Goal: Task Accomplishment & Management: Manage account settings

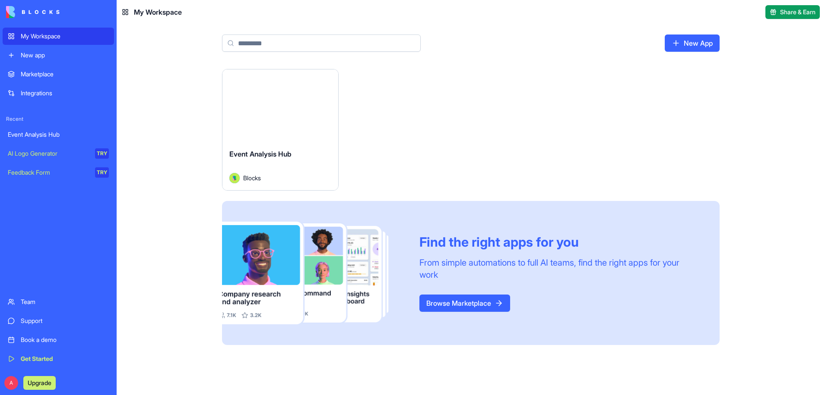
click at [310, 167] on div "Event Analysis Hub" at bounding box center [280, 161] width 102 height 24
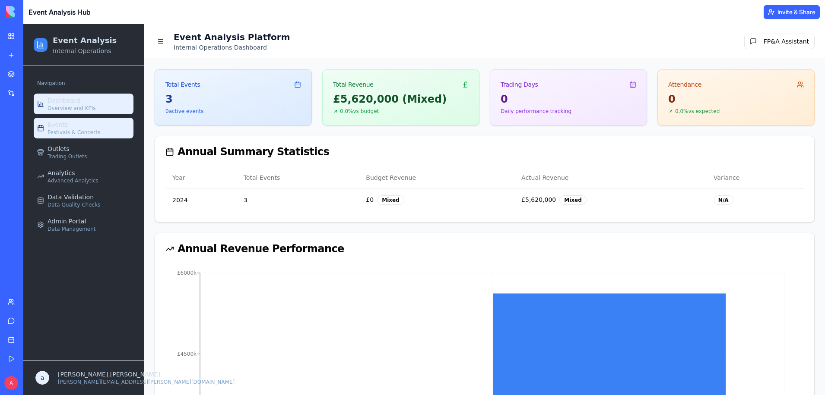
click at [82, 134] on span "Festivals & Concerts" at bounding box center [73, 132] width 53 height 7
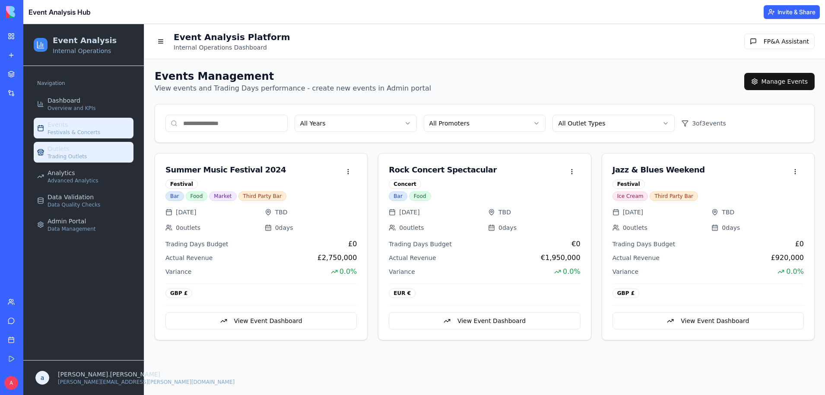
click at [93, 160] on link "Outlets Trading Outlets" at bounding box center [84, 152] width 100 height 21
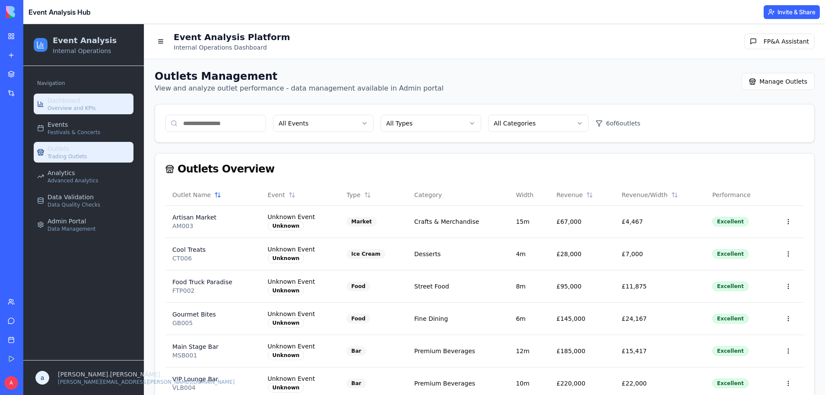
click at [106, 103] on link "Dashboard Overview and KPIs" at bounding box center [84, 104] width 100 height 21
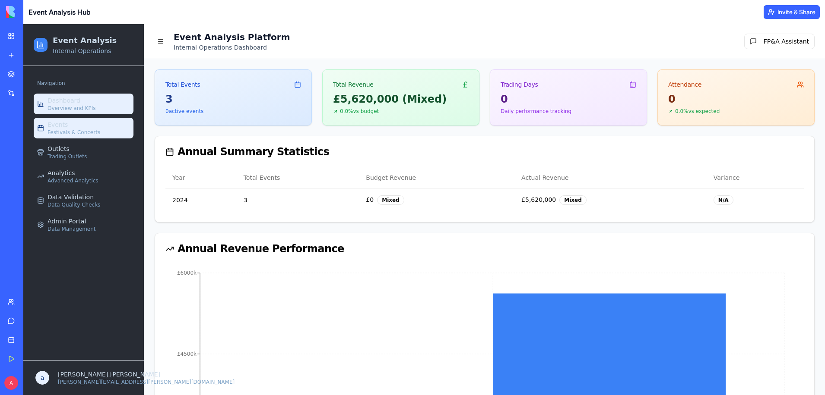
click at [100, 134] on link "Events Festivals & Concerts" at bounding box center [84, 128] width 100 height 21
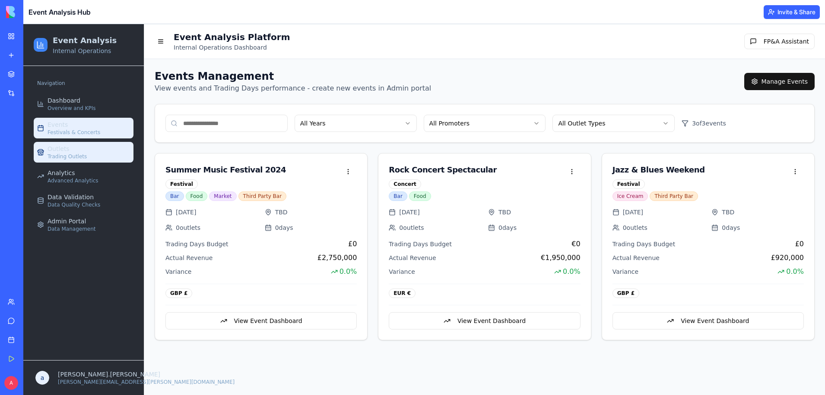
click at [92, 147] on link "Outlets Trading Outlets" at bounding box center [84, 152] width 100 height 21
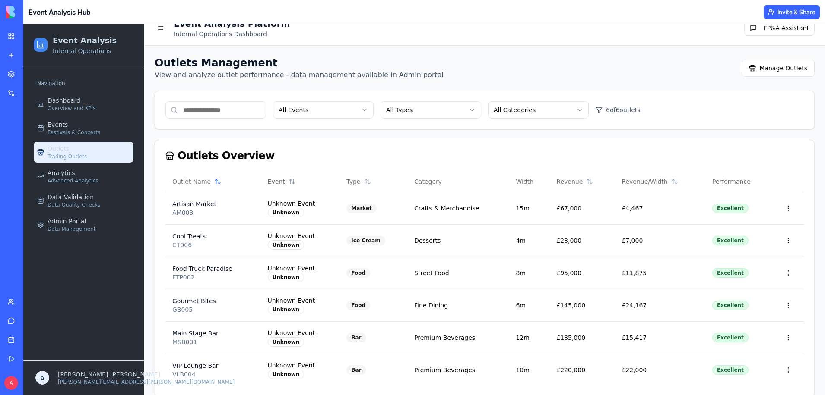
scroll to position [25, 0]
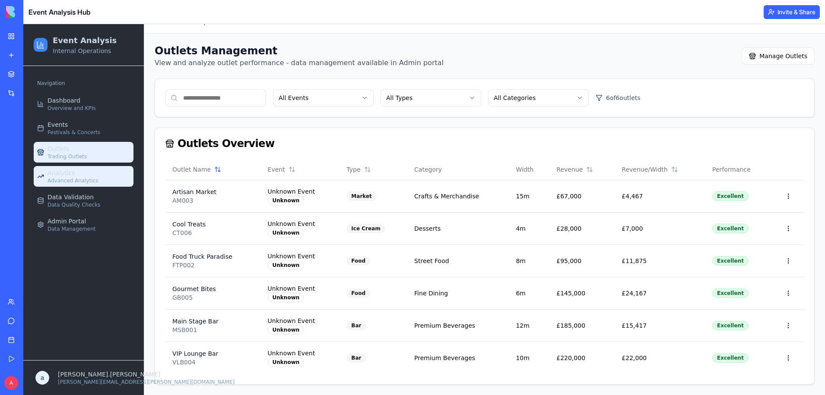
click at [105, 179] on link "Analytics Advanced Analytics" at bounding box center [84, 176] width 100 height 21
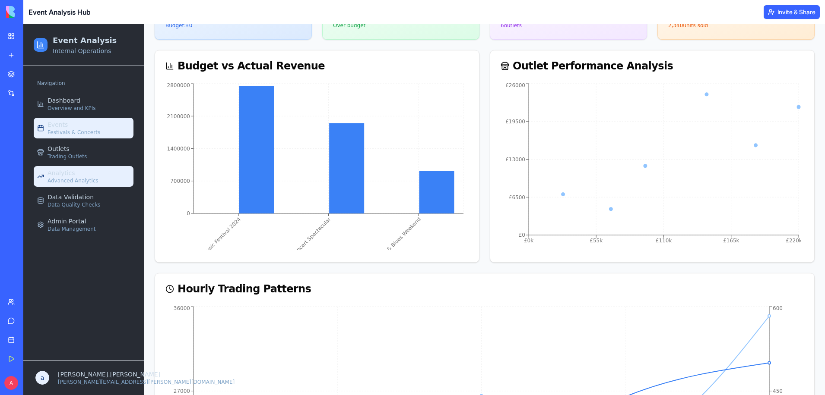
scroll to position [126, 0]
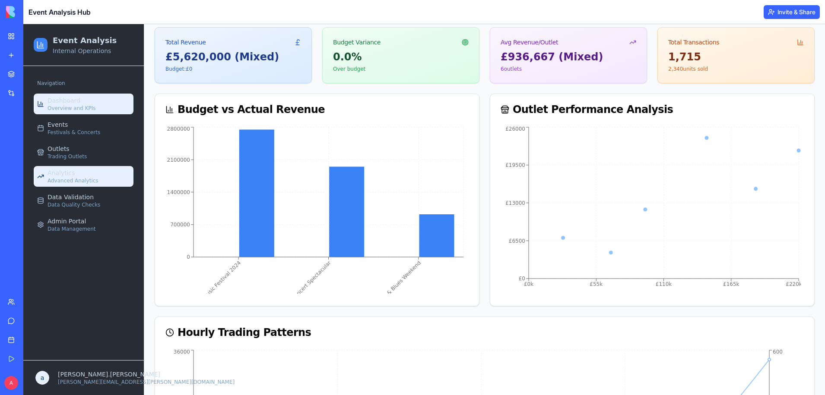
click at [82, 112] on link "Dashboard Overview and KPIs" at bounding box center [84, 104] width 100 height 21
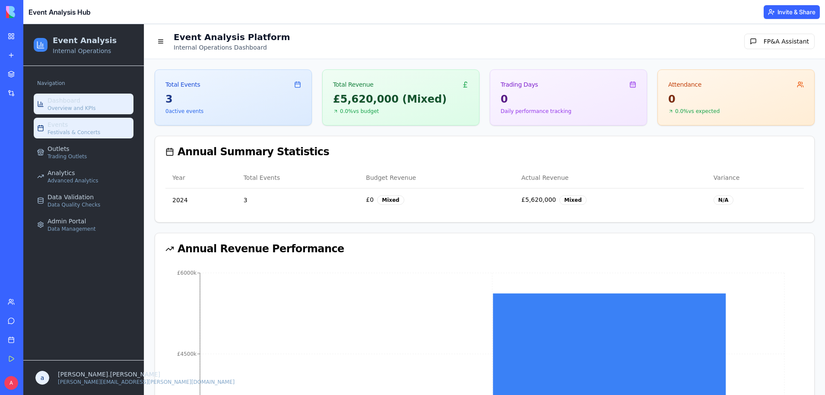
click at [112, 136] on link "Events Festivals & Concerts" at bounding box center [84, 128] width 100 height 21
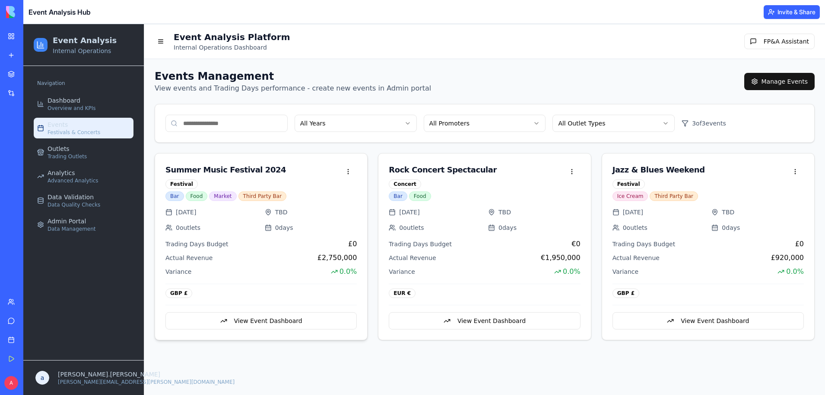
click at [338, 183] on div "Festival" at bounding box center [252, 184] width 174 height 9
click at [265, 318] on button "View Event Dashboard" at bounding box center [260, 321] width 191 height 17
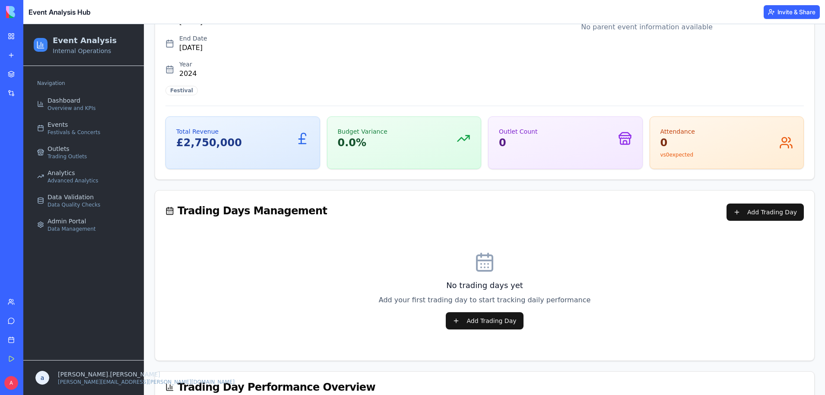
scroll to position [101, 0]
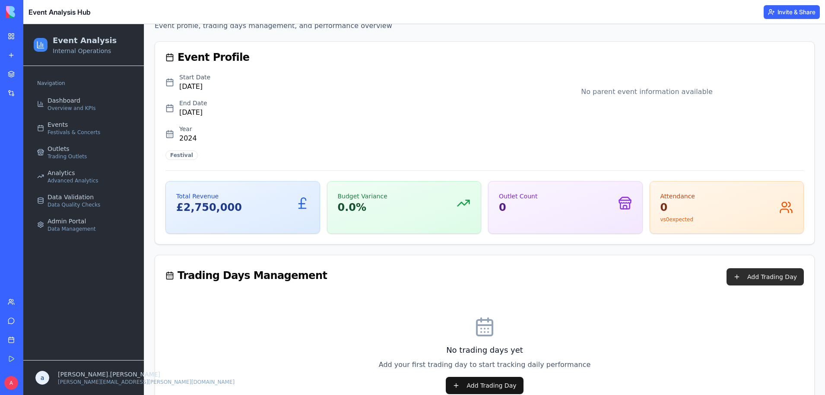
click at [763, 274] on button "Add Trading Day" at bounding box center [764, 277] width 77 height 17
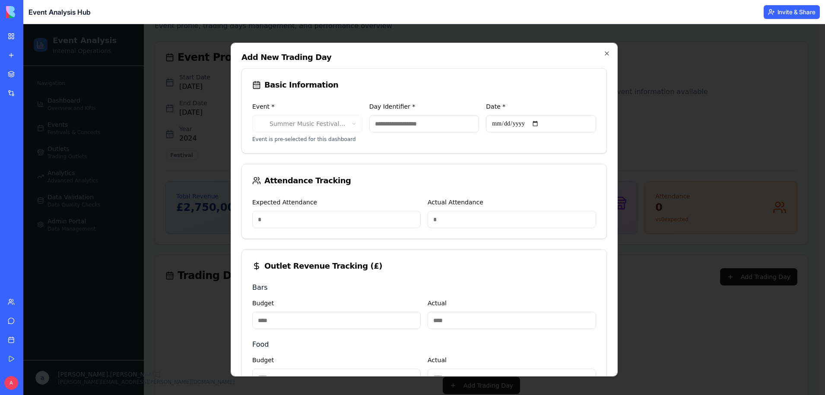
click at [536, 123] on input "Date *" at bounding box center [541, 123] width 110 height 17
click at [410, 154] on form "**********" at bounding box center [423, 335] width 365 height 534
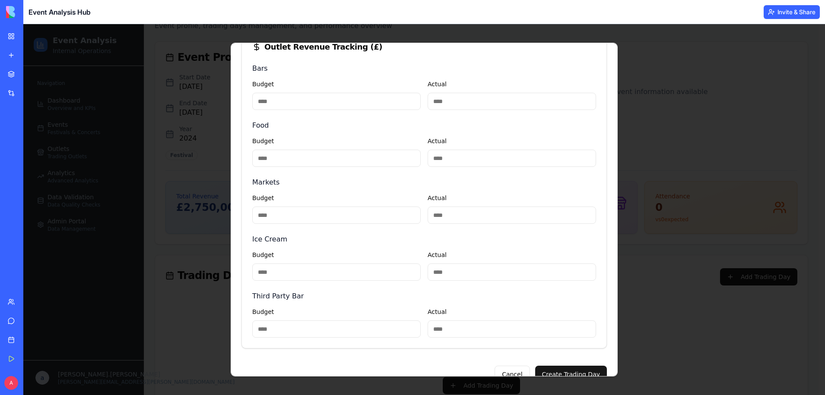
scroll to position [237, 0]
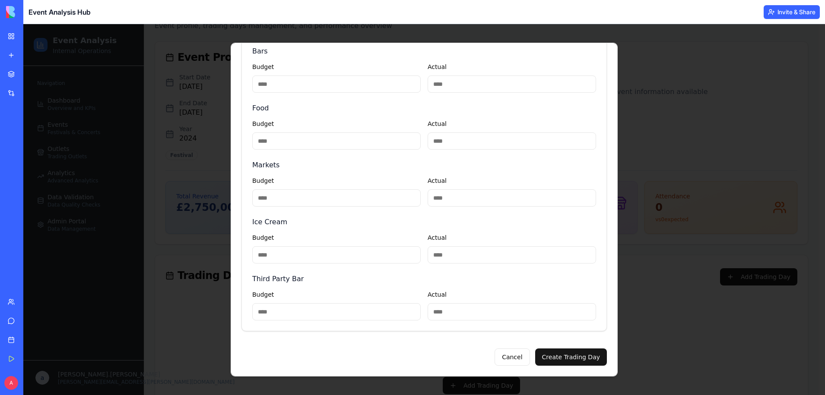
click at [475, 318] on input "Actual" at bounding box center [511, 311] width 168 height 17
click at [518, 360] on button "Cancel" at bounding box center [511, 357] width 35 height 17
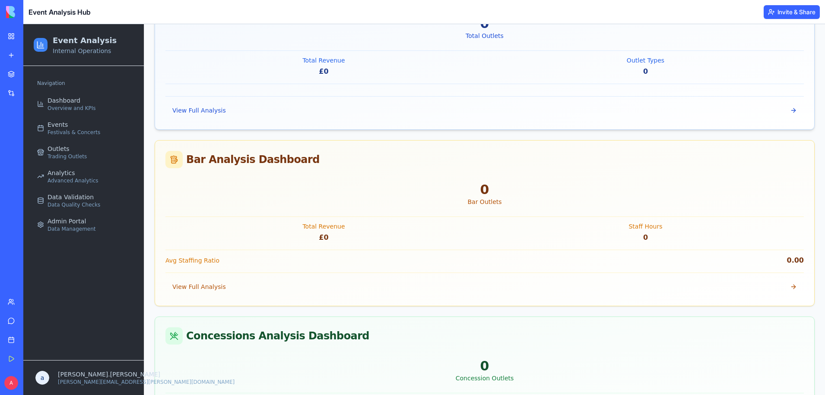
scroll to position [611, 0]
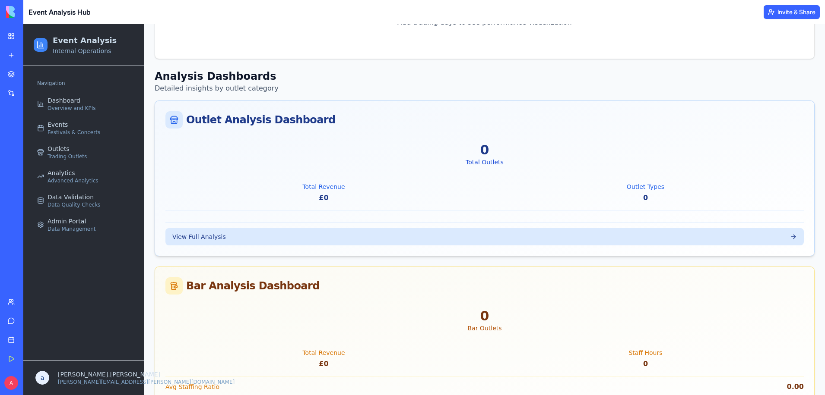
click at [424, 239] on button "View Full Analysis" at bounding box center [484, 236] width 638 height 17
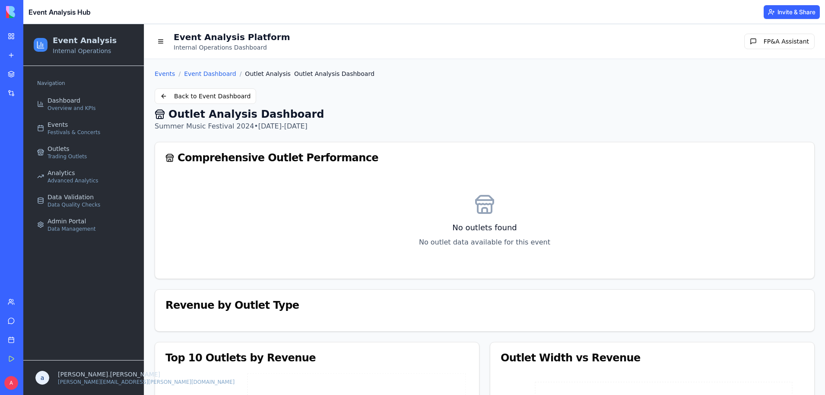
drag, startPoint x: 464, startPoint y: 253, endPoint x: 491, endPoint y: 223, distance: 40.4
click at [230, 98] on button "Back to Event Dashboard" at bounding box center [205, 96] width 101 height 16
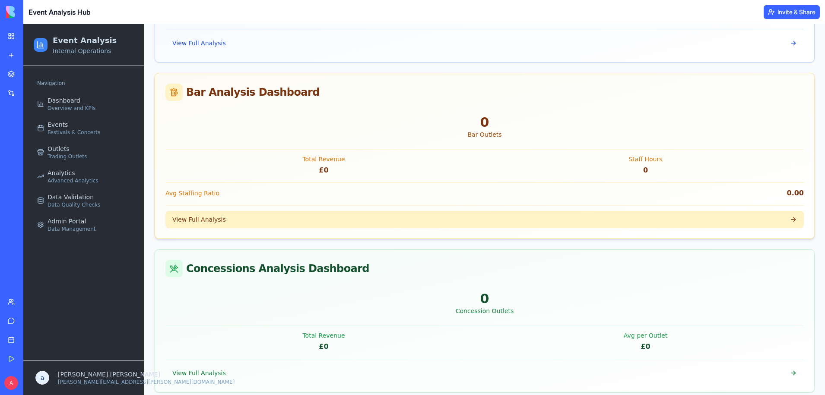
scroll to position [806, 0]
click at [461, 218] on button "View Full Analysis" at bounding box center [484, 218] width 638 height 17
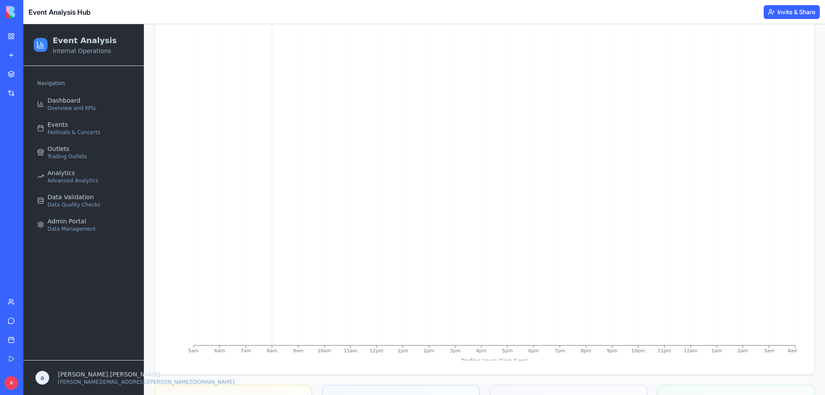
scroll to position [770, 0]
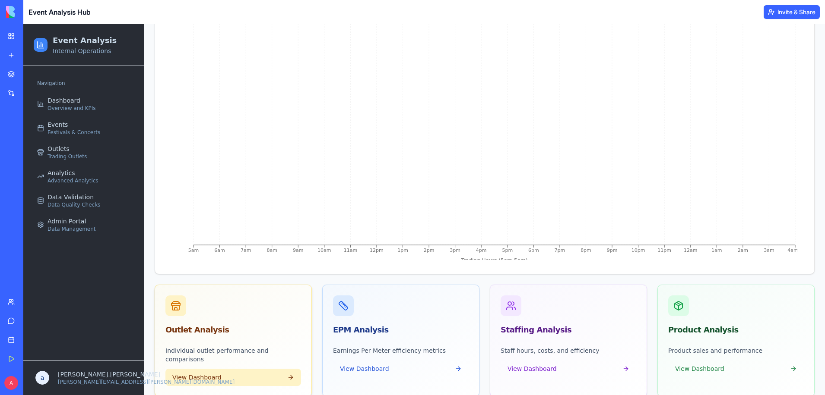
click at [268, 369] on button "View Dashboard" at bounding box center [233, 377] width 136 height 17
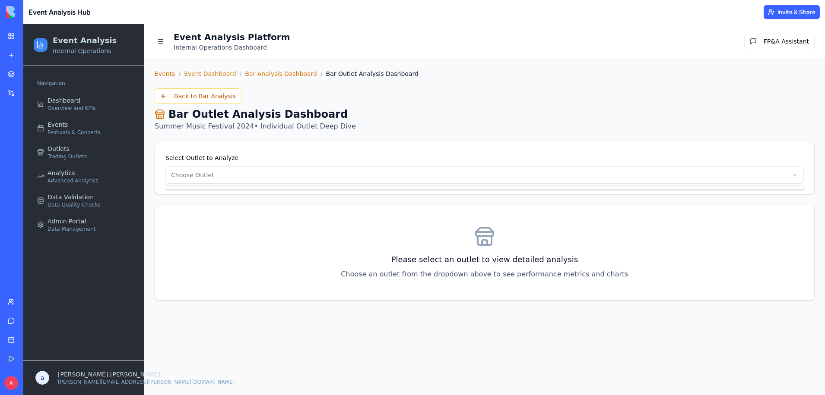
click at [230, 175] on html "Event Analysis Internal Operations Navigation Dashboard Overview and KPIs Event…" at bounding box center [423, 209] width 801 height 371
click at [202, 172] on html "Event Analysis Internal Operations Navigation Dashboard Overview and KPIs Event…" at bounding box center [423, 209] width 801 height 371
click at [201, 101] on button "Back to Bar Analysis" at bounding box center [198, 96] width 87 height 16
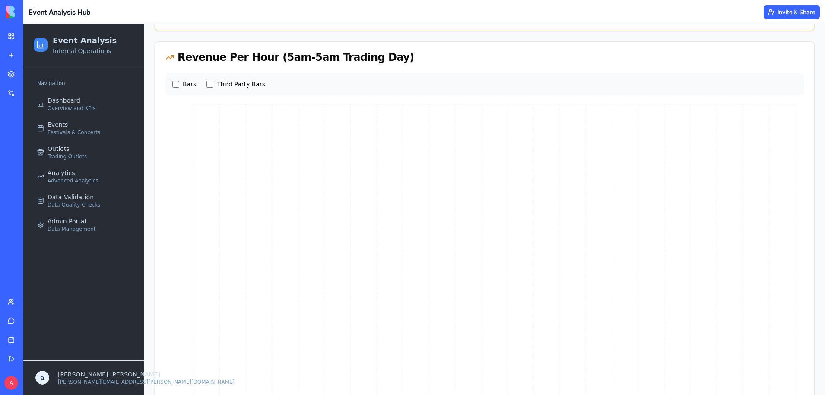
scroll to position [604, 0]
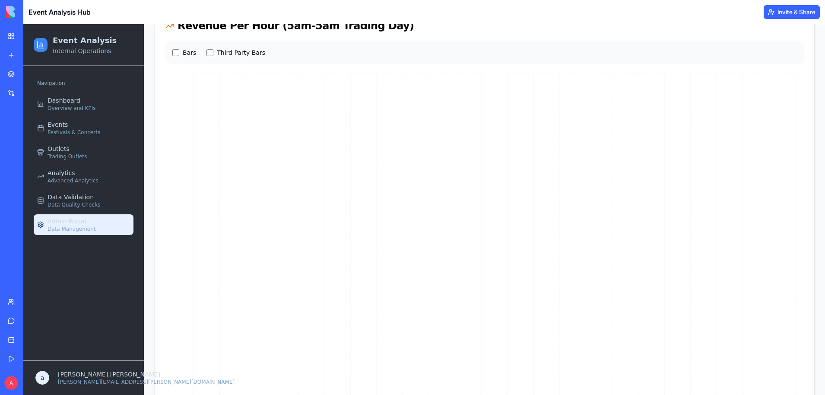
click at [99, 222] on link "Admin Portal Data Management" at bounding box center [84, 225] width 100 height 21
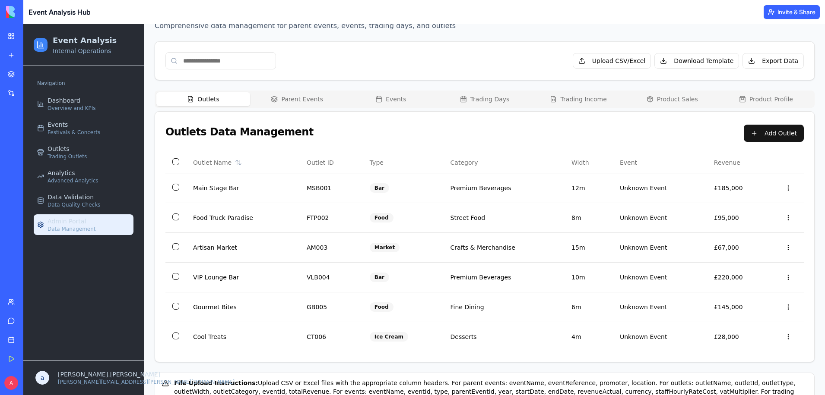
scroll to position [101, 0]
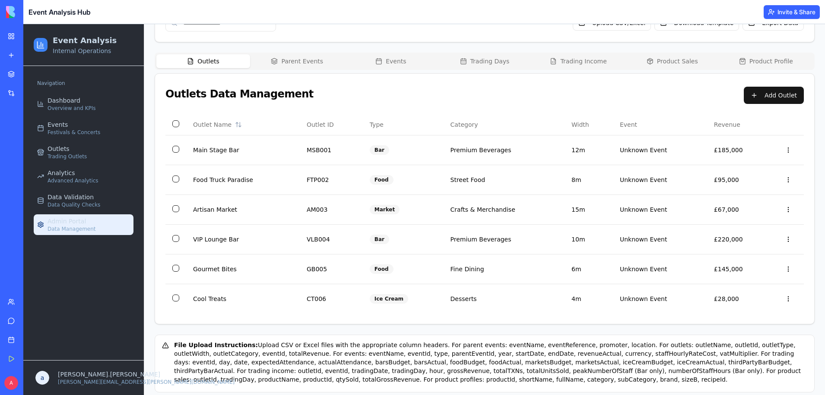
click at [302, 60] on div "Admin Portal Comprehensive data management for parent events, events, trading d…" at bounding box center [484, 181] width 680 height 445
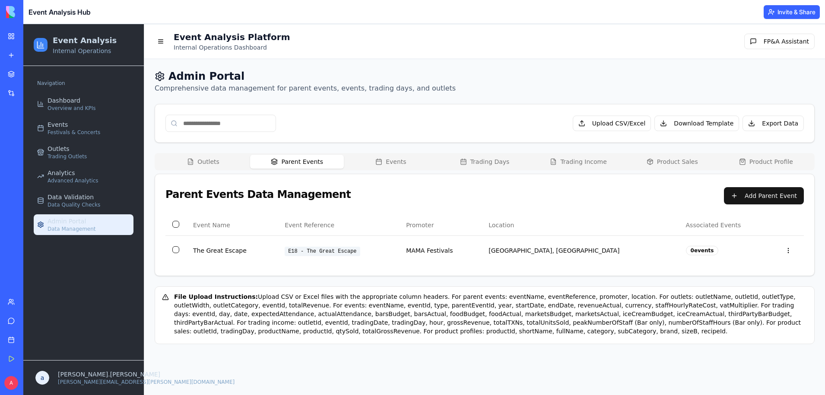
scroll to position [0, 0]
click at [217, 251] on td "The Great Escape" at bounding box center [232, 251] width 92 height 30
click at [384, 157] on button "Events" at bounding box center [391, 162] width 94 height 14
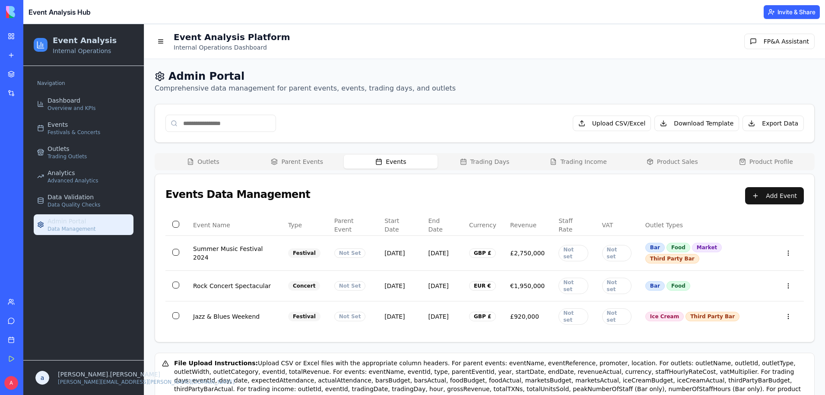
click at [483, 168] on button "Trading Days" at bounding box center [484, 162] width 94 height 14
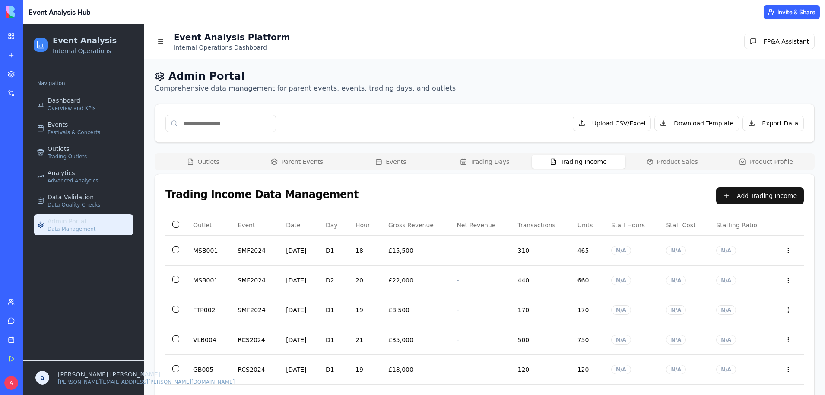
click at [614, 163] on button "Trading Income" at bounding box center [578, 162] width 94 height 14
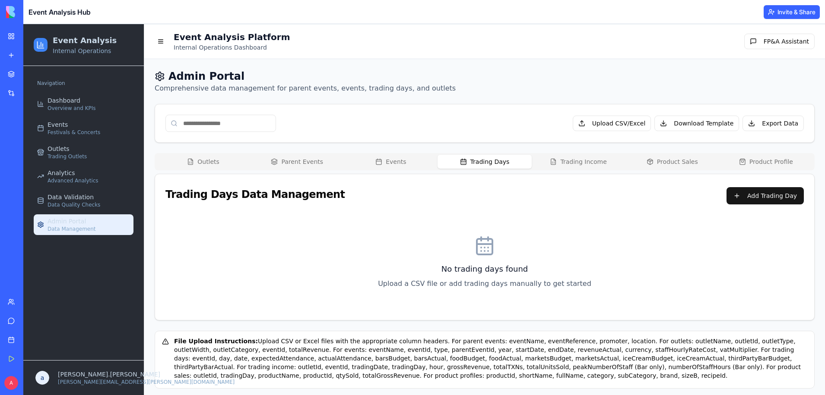
click at [507, 164] on button "Trading Days" at bounding box center [484, 162] width 94 height 14
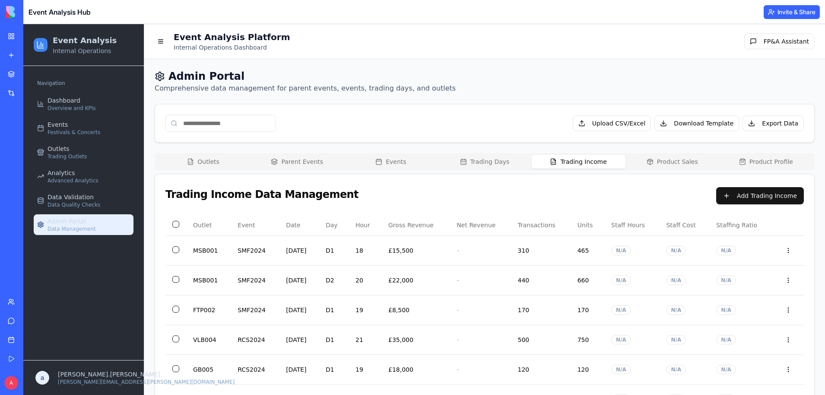
click at [600, 164] on button "Trading Income" at bounding box center [578, 162] width 94 height 14
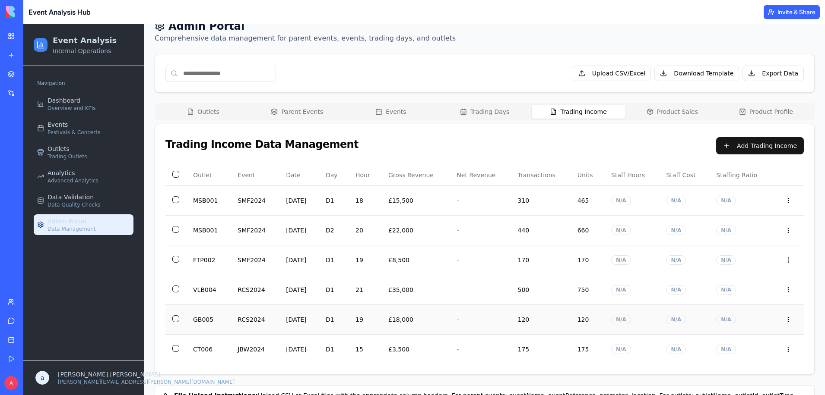
scroll to position [101, 0]
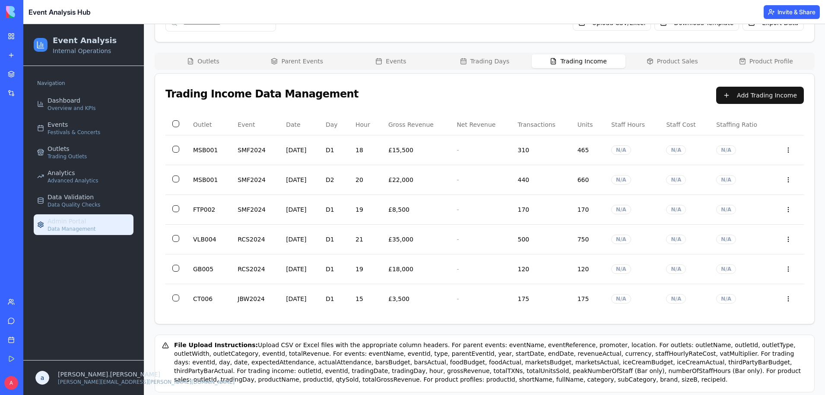
click at [317, 57] on main "Event Analysis Platform Internal Operations Dashboard FP&A Assistant Admin Port…" at bounding box center [484, 164] width 680 height 480
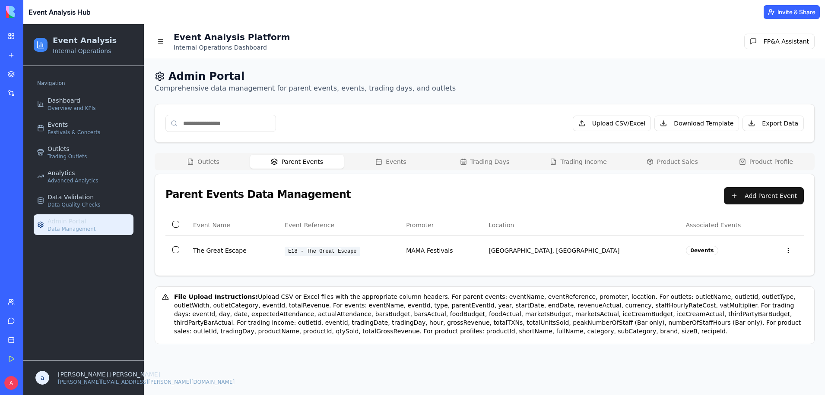
scroll to position [0, 0]
click at [229, 158] on button "Outlets" at bounding box center [203, 162] width 94 height 14
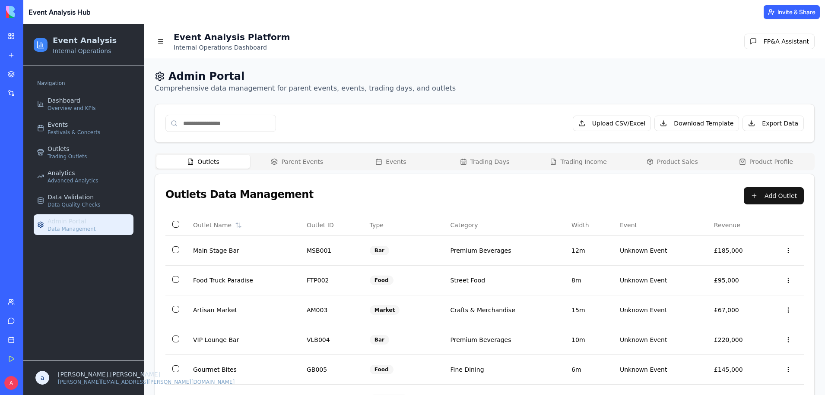
click at [332, 166] on button "Parent Events" at bounding box center [297, 162] width 94 height 14
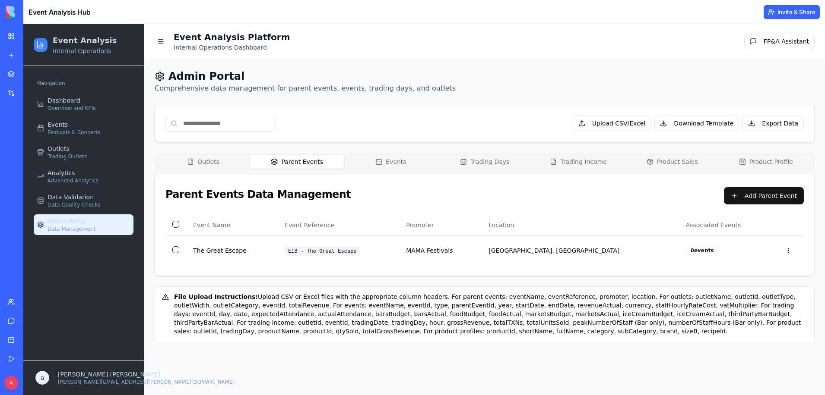
click at [405, 165] on button "Events" at bounding box center [391, 162] width 94 height 14
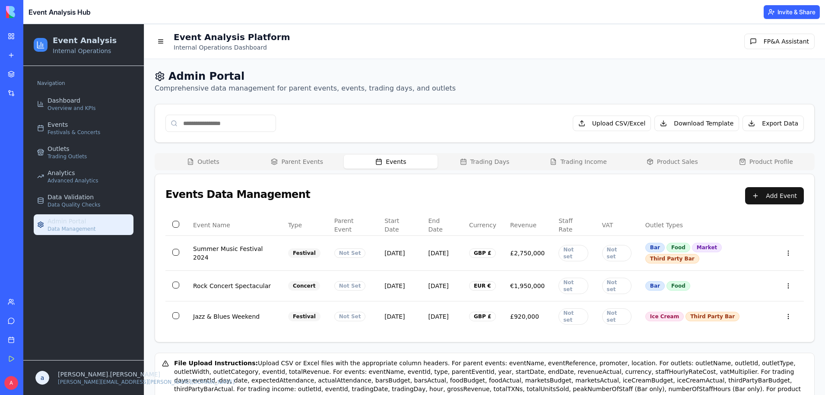
click at [316, 164] on button "Parent Events" at bounding box center [297, 162] width 94 height 14
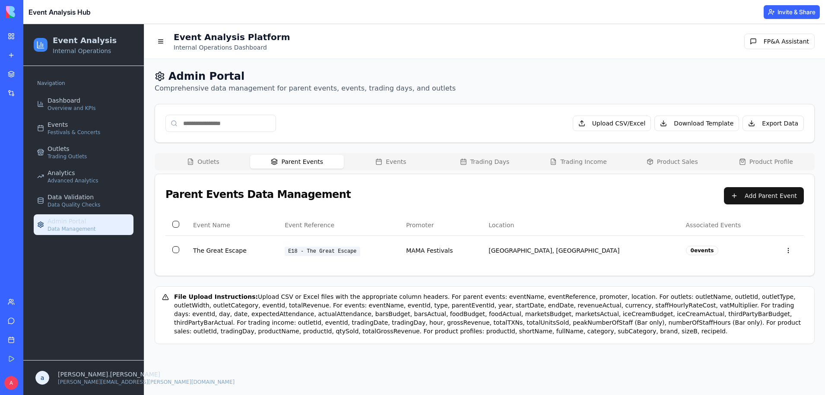
click at [403, 155] on button "Events" at bounding box center [391, 162] width 94 height 14
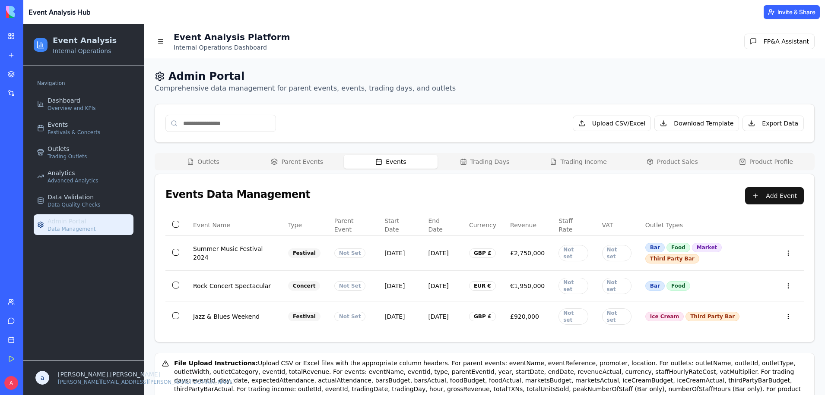
drag, startPoint x: 292, startPoint y: 165, endPoint x: 291, endPoint y: 171, distance: 5.8
click at [293, 164] on button "Parent Events" at bounding box center [297, 162] width 94 height 14
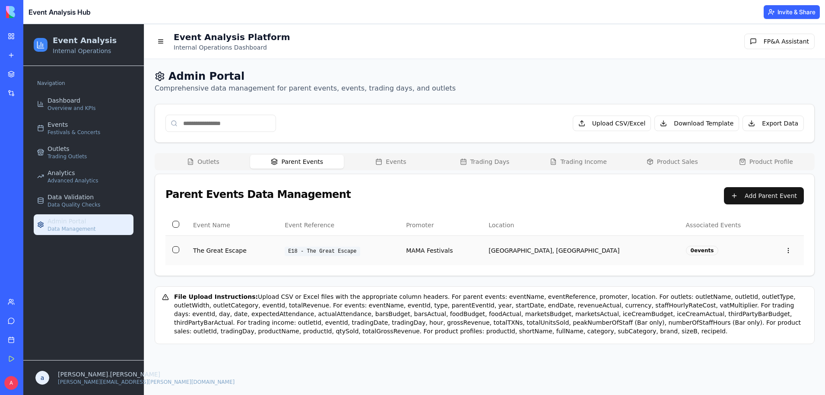
click at [174, 250] on button "button" at bounding box center [175, 249] width 7 height 7
click at [359, 158] on button "Events" at bounding box center [391, 162] width 94 height 14
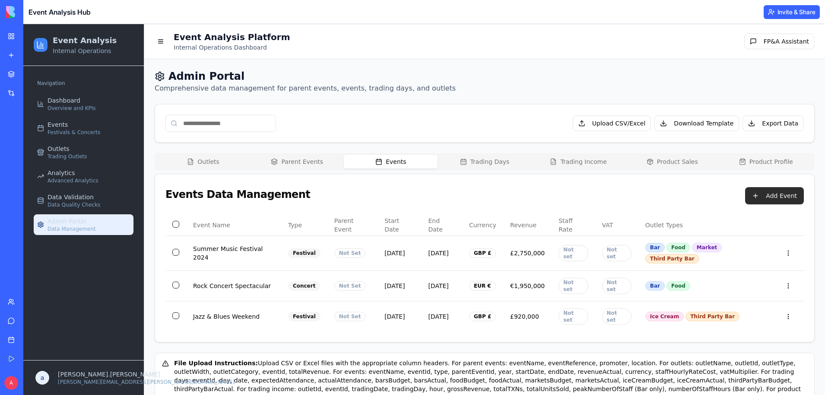
click at [773, 199] on button "Add Event" at bounding box center [774, 195] width 59 height 17
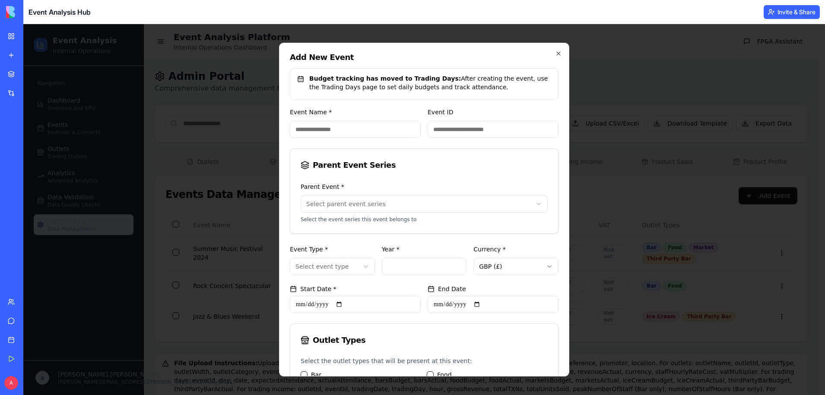
click at [404, 202] on body "Event Analysis Internal Operations Navigation Dashboard Overview and KPIs Event…" at bounding box center [420, 222] width 795 height 397
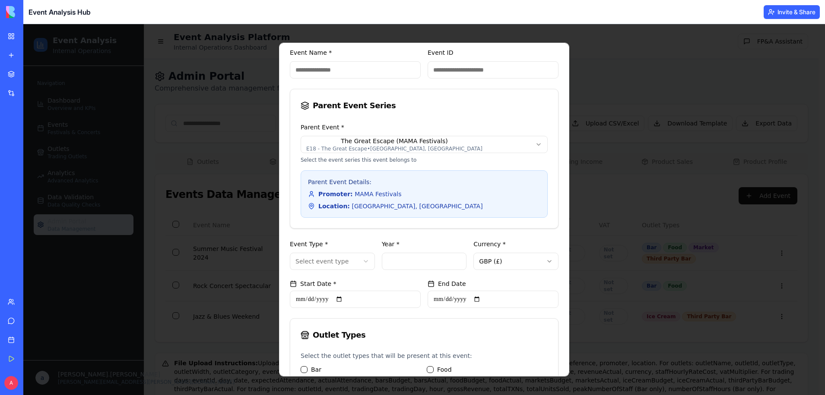
scroll to position [101, 0]
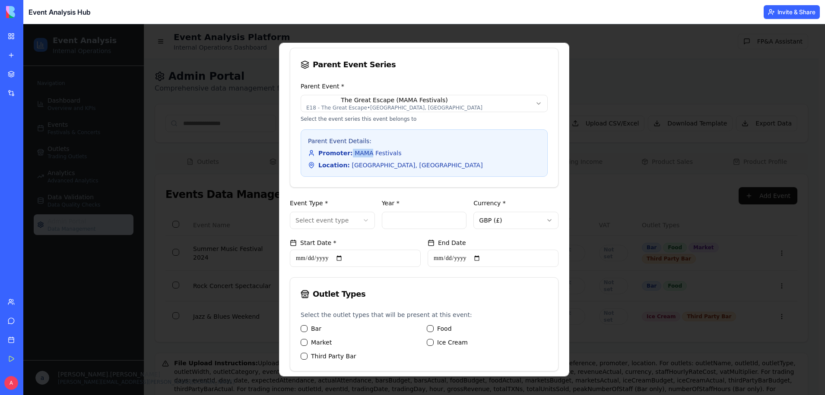
drag, startPoint x: 367, startPoint y: 155, endPoint x: 347, endPoint y: 153, distance: 20.3
click at [347, 153] on span "Promoter: MAMA Festivals" at bounding box center [359, 153] width 83 height 9
click at [381, 196] on form "**********" at bounding box center [424, 271] width 269 height 530
click at [353, 206] on div "Event Type * Select event type ******* ******** *****" at bounding box center [332, 213] width 85 height 31
click at [354, 215] on body "Event Analysis Internal Operations Navigation Dashboard Overview and KPIs Event…" at bounding box center [420, 222] width 795 height 397
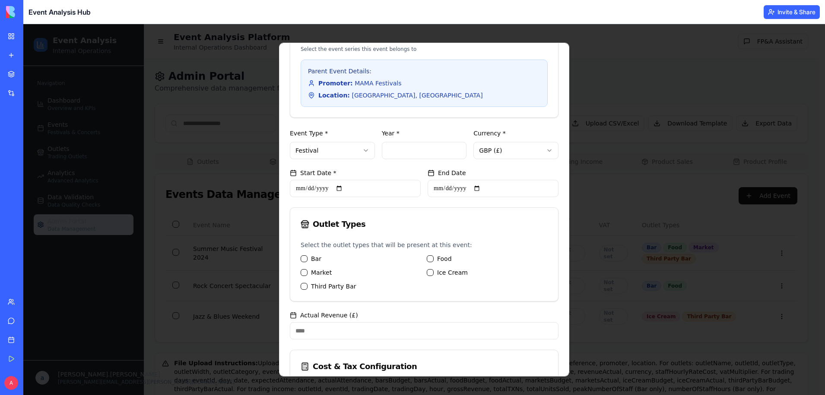
scroll to position [271, 0]
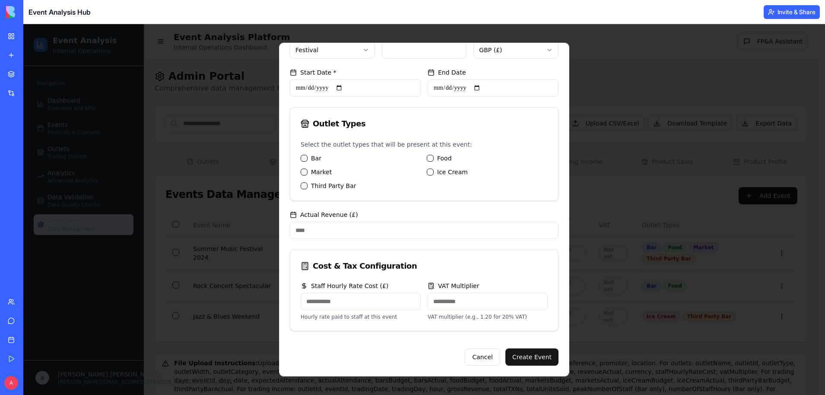
click at [395, 296] on input "Staff Hourly Rate Cost ( £ )" at bounding box center [360, 301] width 120 height 17
click at [485, 301] on input "VAT Multiplier" at bounding box center [487, 301] width 120 height 17
click at [381, 227] on input "Actual Revenue ( £ )" at bounding box center [424, 230] width 269 height 17
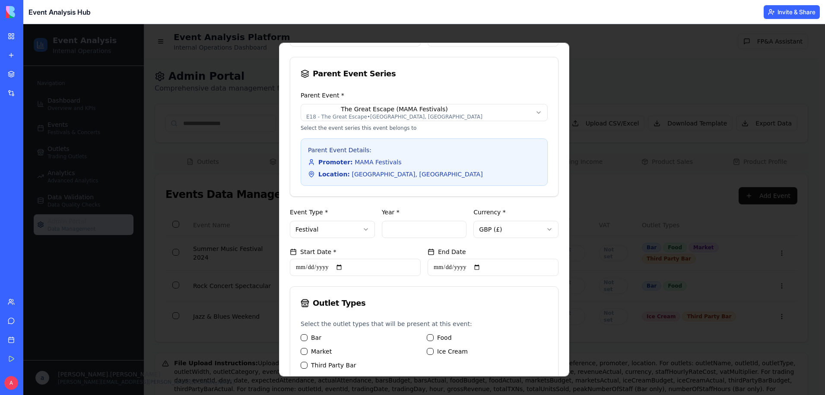
scroll to position [0, 0]
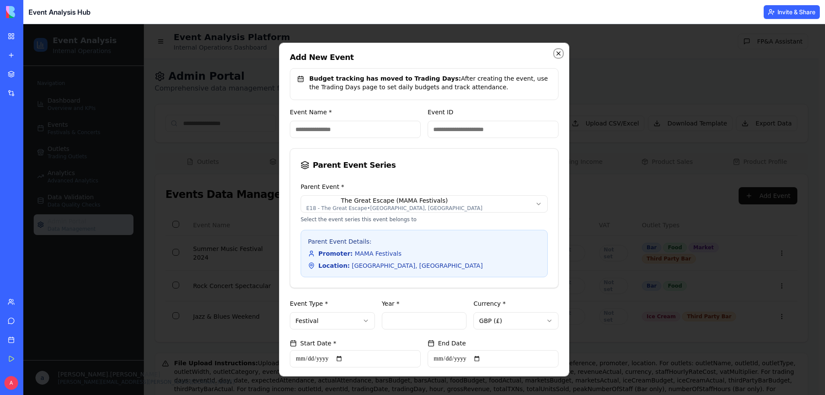
click at [555, 55] on icon "button" at bounding box center [558, 53] width 7 height 7
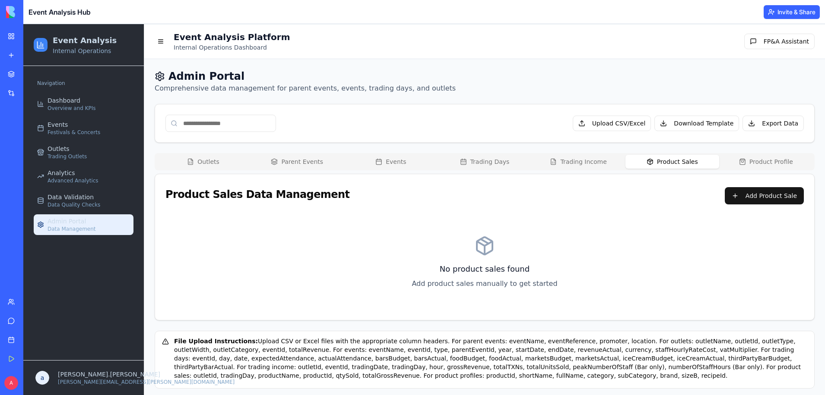
click at [656, 164] on button "Product Sales" at bounding box center [672, 162] width 94 height 14
click at [754, 202] on button "Add Product Sale" at bounding box center [763, 195] width 79 height 17
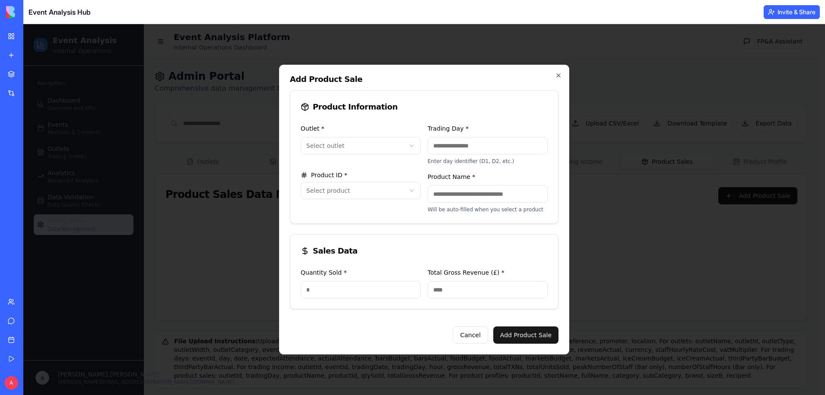
click at [410, 149] on body "**********" at bounding box center [420, 211] width 795 height 375
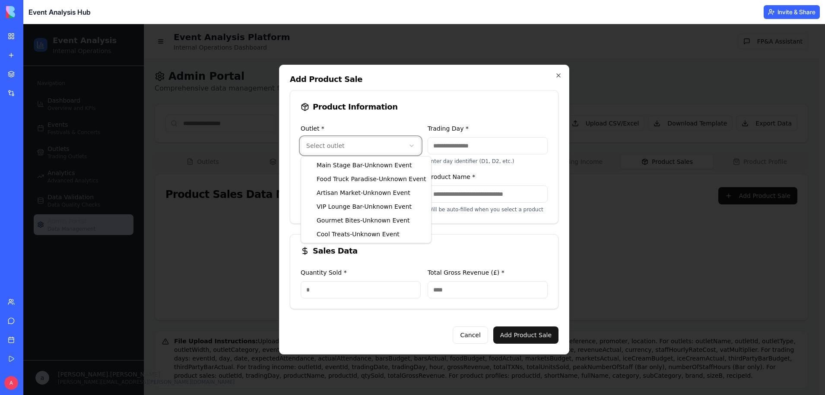
click at [456, 144] on body "**********" at bounding box center [420, 211] width 795 height 375
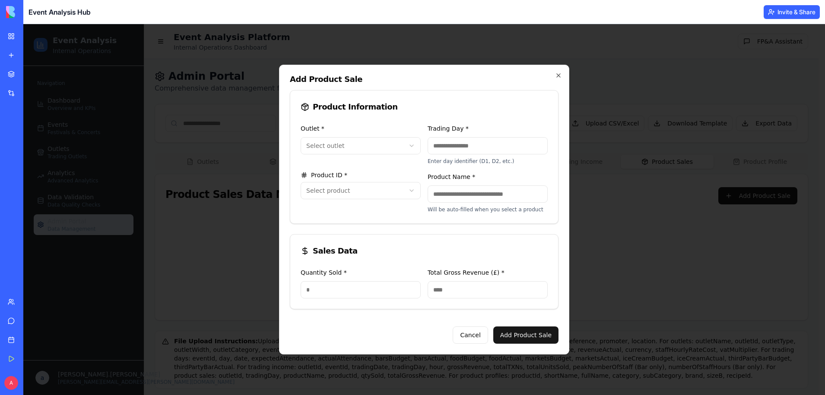
click at [454, 145] on input "Trading Day *" at bounding box center [487, 145] width 120 height 17
click at [408, 196] on body "**********" at bounding box center [420, 211] width 795 height 375
click at [461, 190] on body "**********" at bounding box center [420, 211] width 795 height 375
click at [477, 194] on input "Product Name *" at bounding box center [487, 194] width 120 height 17
click at [461, 217] on div "**********" at bounding box center [424, 173] width 268 height 100
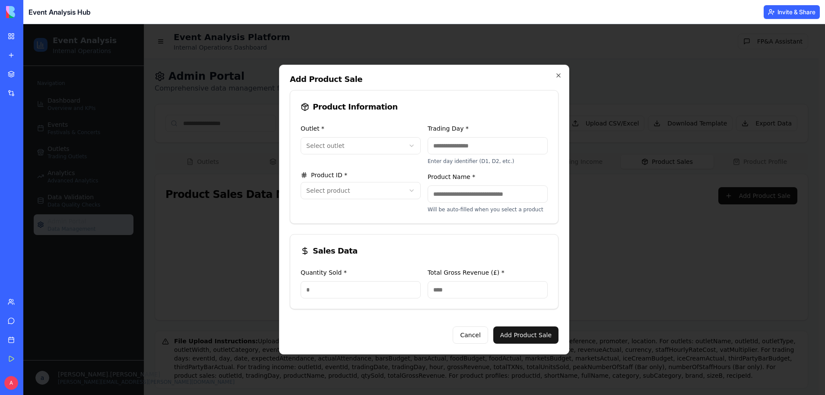
click at [383, 197] on body "**********" at bounding box center [420, 211] width 795 height 375
click at [400, 191] on body "**********" at bounding box center [420, 211] width 795 height 375
click at [406, 164] on div "**********" at bounding box center [360, 143] width 120 height 41
click at [557, 76] on icon "button" at bounding box center [558, 75] width 7 height 7
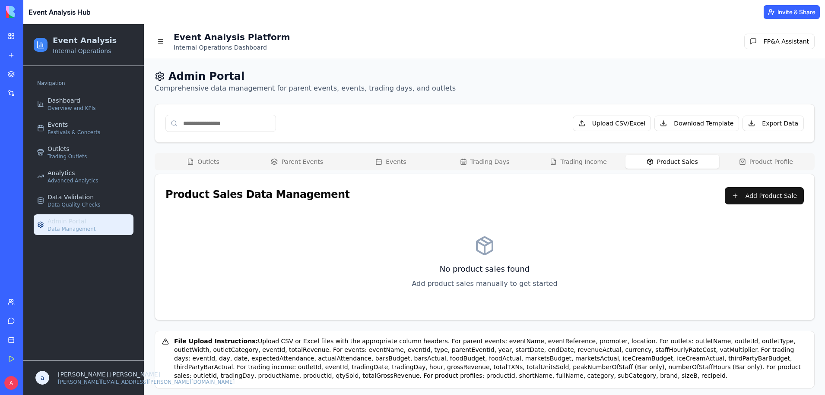
click at [761, 160] on button "Product Profile" at bounding box center [766, 162] width 94 height 14
click at [749, 195] on button "Add Product Profile" at bounding box center [760, 195] width 85 height 17
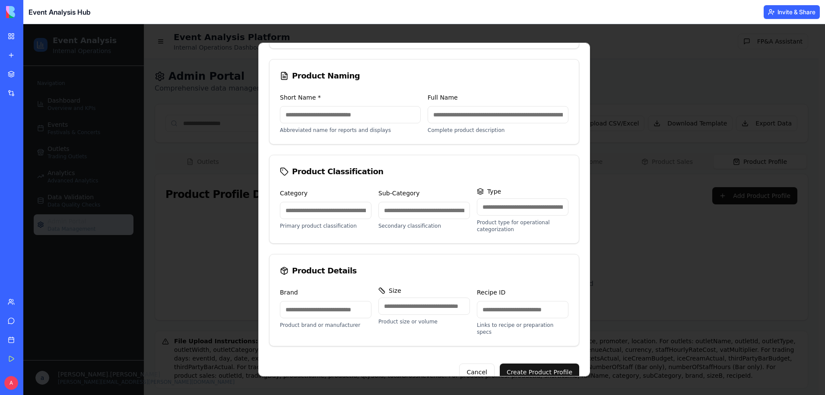
scroll to position [114, 0]
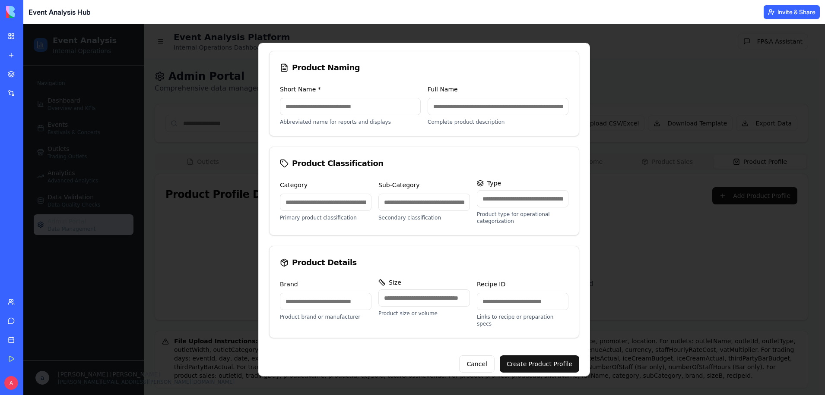
click at [493, 303] on input "Recipe ID" at bounding box center [523, 301] width 92 height 17
click at [429, 272] on div "Product Details" at bounding box center [423, 262] width 309 height 33
click at [504, 200] on input "Type" at bounding box center [523, 198] width 92 height 17
click at [553, 204] on input "Type" at bounding box center [523, 198] width 92 height 17
click at [353, 301] on input "Brand" at bounding box center [326, 301] width 92 height 17
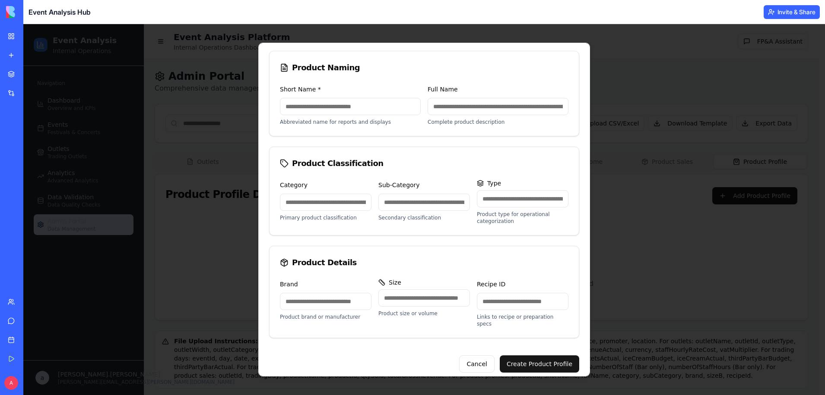
click at [414, 301] on input "Size" at bounding box center [424, 298] width 92 height 17
click at [512, 301] on input "Recipe ID" at bounding box center [523, 301] width 92 height 17
click at [469, 361] on button "Cancel" at bounding box center [476, 364] width 35 height 17
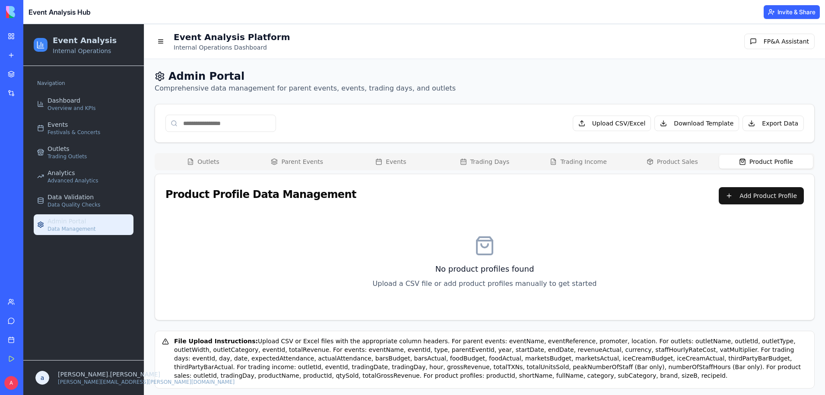
click at [402, 107] on div "Upload CSV/Excel Download Template Export Data" at bounding box center [484, 123] width 659 height 38
click at [86, 101] on div "Dashboard Overview and KPIs" at bounding box center [71, 104] width 48 height 16
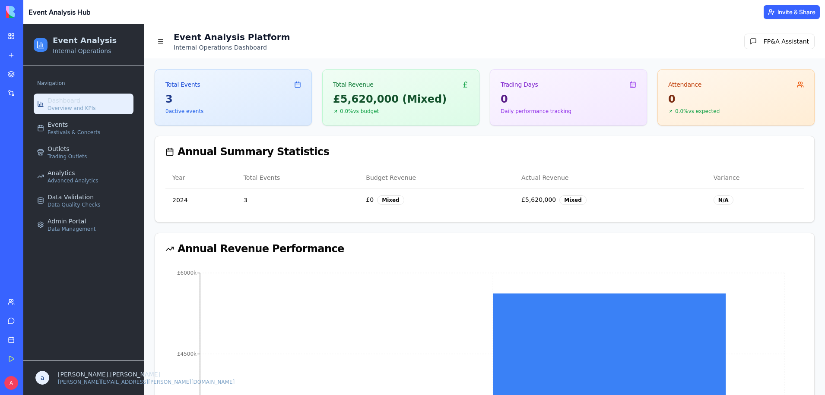
click at [248, 88] on div "Total Events" at bounding box center [233, 81] width 156 height 22
drag, startPoint x: 429, startPoint y: 103, endPoint x: 330, endPoint y: 102, distance: 98.4
click at [330, 102] on div "£5,620,000 (Mixed) 0.0% vs budget" at bounding box center [400, 108] width 156 height 33
click at [414, 103] on div "£5,620,000 (Mixed)" at bounding box center [401, 99] width 136 height 14
